Goal: Check status

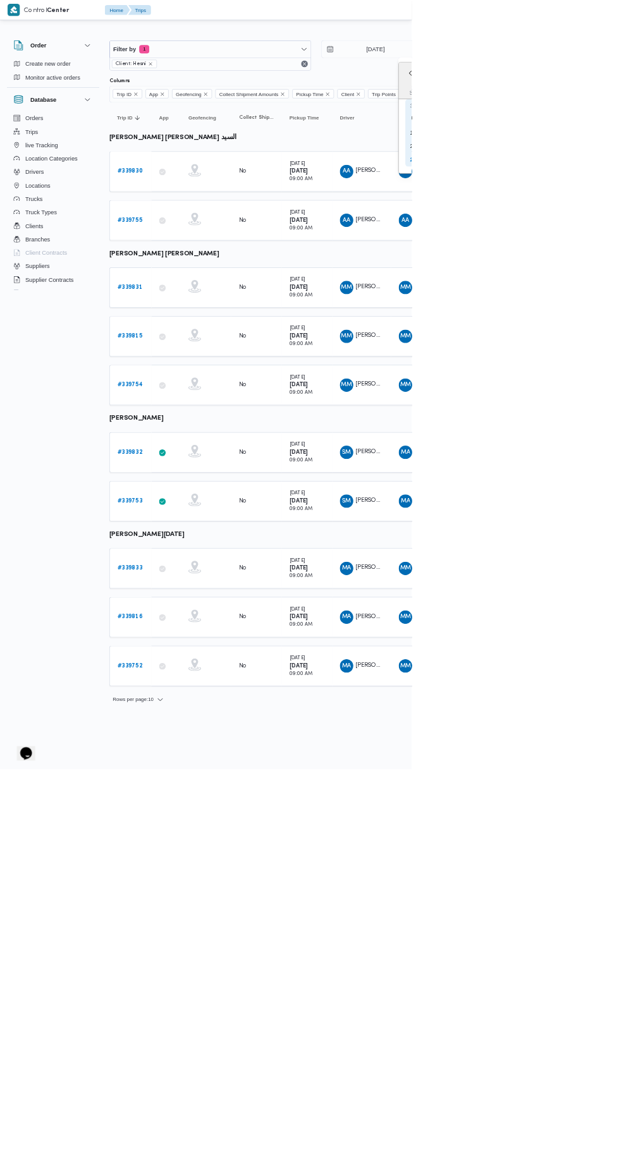
click at [618, 238] on div "28" at bounding box center [621, 240] width 20 height 20
type input "[DATE]"
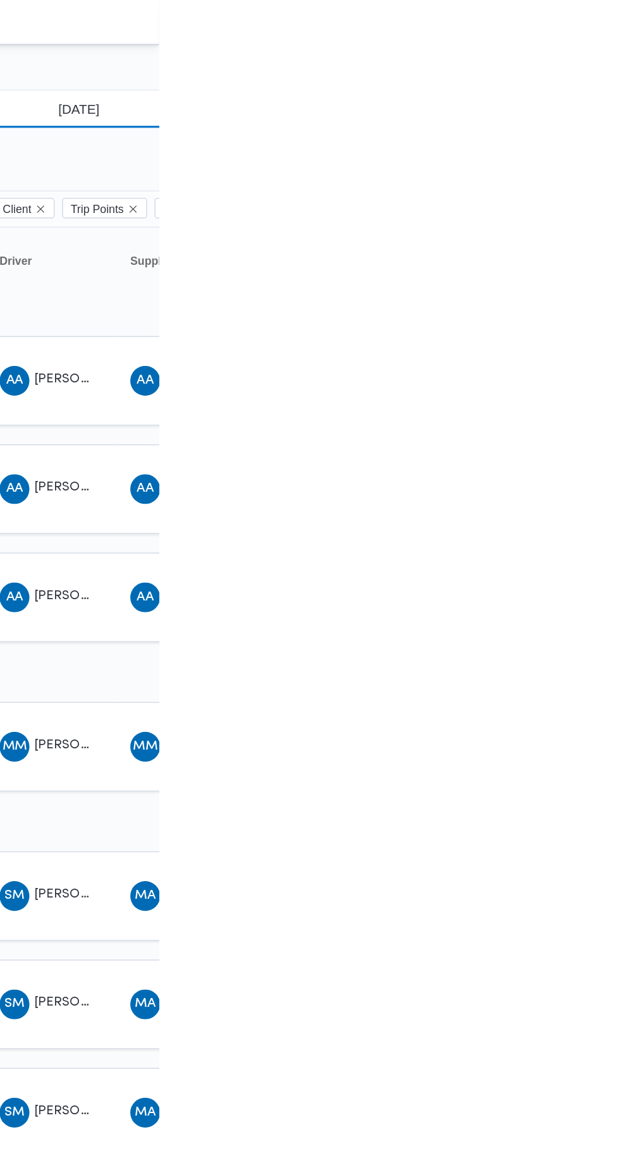
click at [580, 70] on input "[DATE]" at bounding box center [554, 73] width 143 height 25
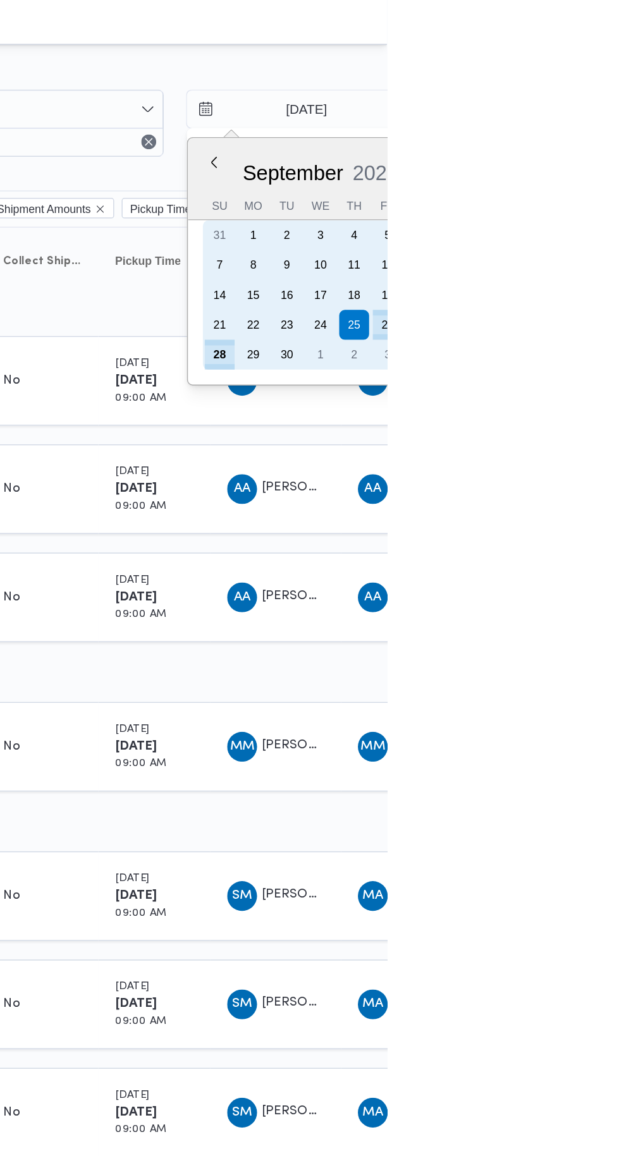
click at [498, 238] on div "28" at bounding box center [505, 240] width 20 height 20
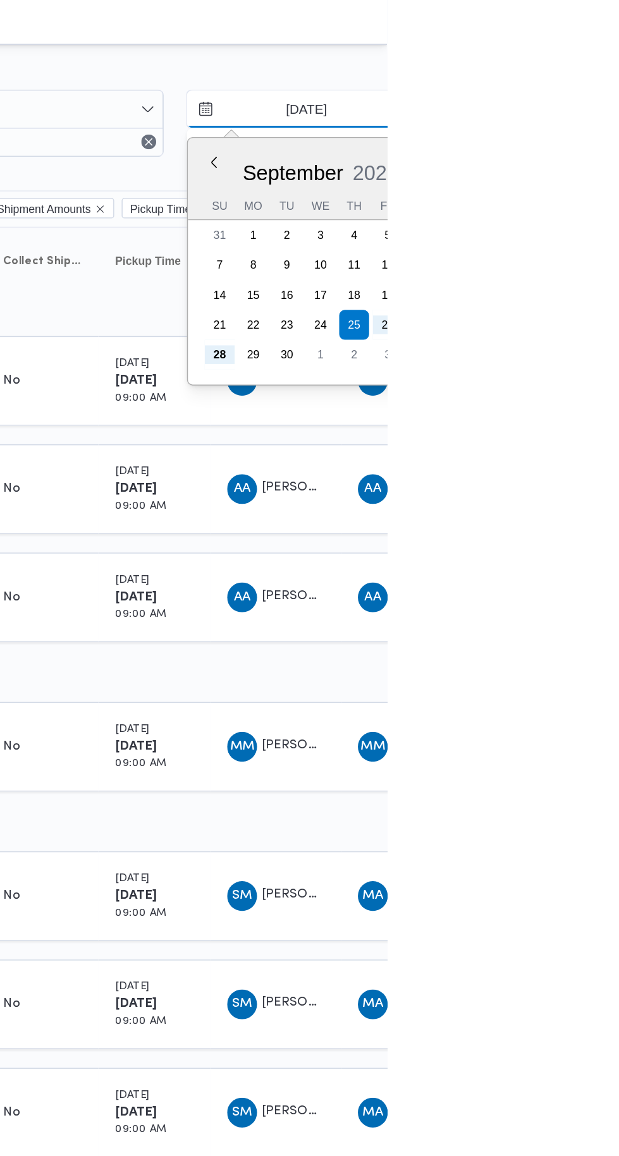
type input "[DATE]"
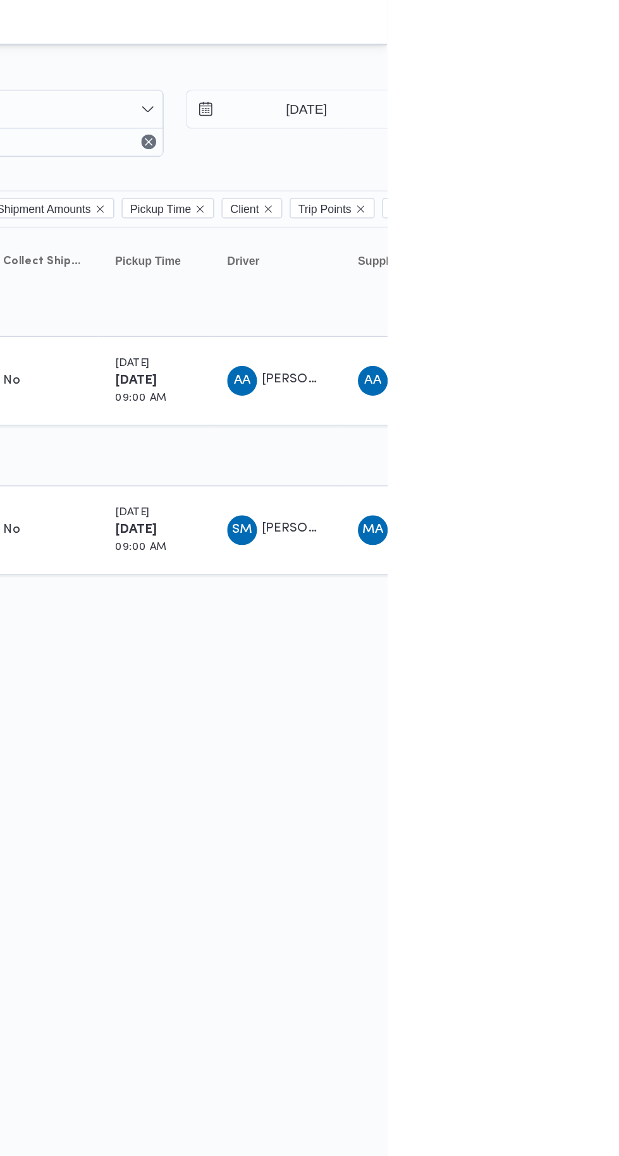
click at [606, 322] on table "Trip ID Click to sort in ascending order App Click to sort in ascending order G…" at bounding box center [543, 278] width 758 height 248
